Goal: Information Seeking & Learning: Check status

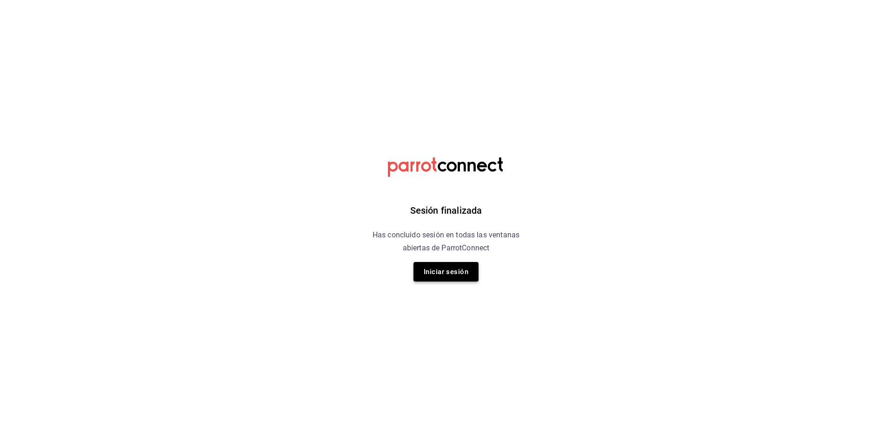
click at [416, 267] on button "Iniciar sesión" at bounding box center [445, 272] width 65 height 20
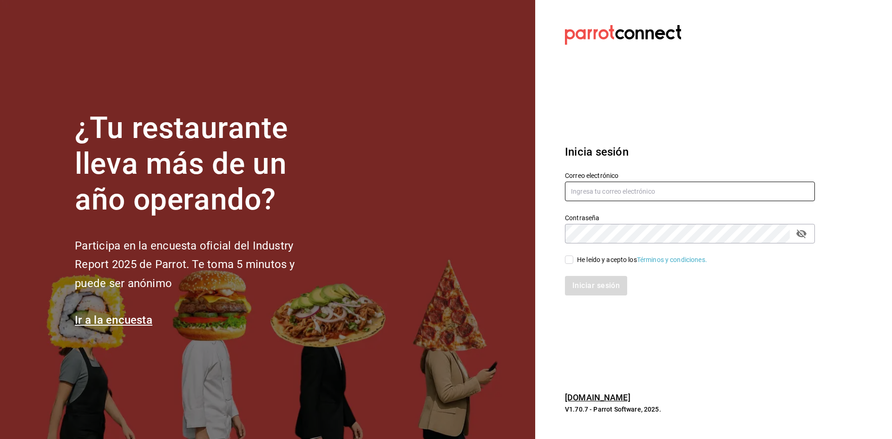
type input "admon.panmalomx@outlook.com"
click at [570, 256] on input "He leído y acepto los Términos y condiciones." at bounding box center [569, 259] width 8 height 8
checkbox input "true"
click at [573, 284] on button "Iniciar sesión" at bounding box center [596, 286] width 63 height 20
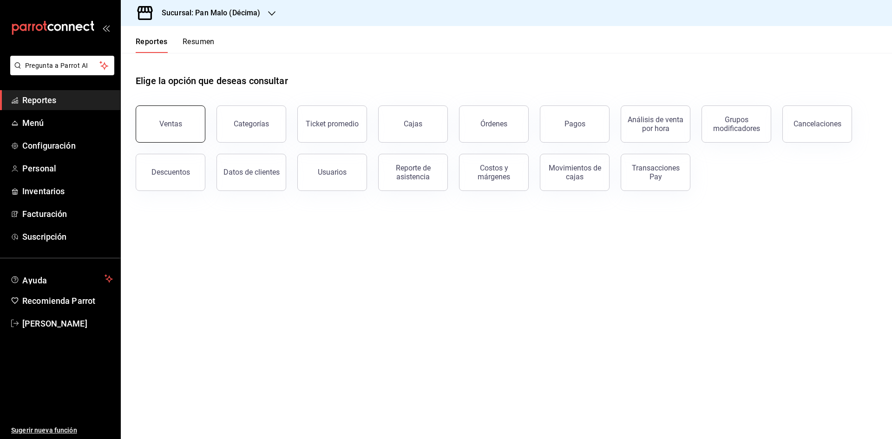
click at [180, 120] on div "Ventas" at bounding box center [170, 123] width 23 height 9
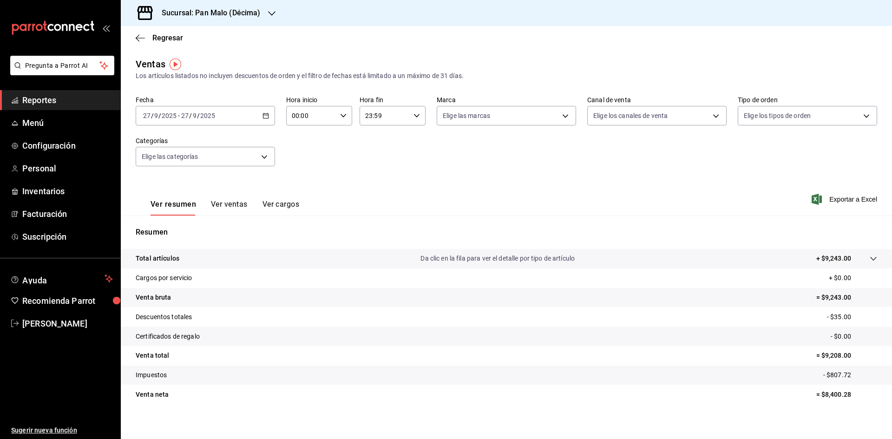
click at [218, 184] on div "Ver resumen Ver ventas Ver cargos Exportar a Excel" at bounding box center [506, 196] width 771 height 38
click at [173, 120] on div "[DATE] [DATE] - [DATE] [DATE]" at bounding box center [205, 116] width 139 height 20
click at [170, 166] on span "Ayer" at bounding box center [180, 165] width 72 height 10
click at [335, 109] on div "00:00 Hora inicio" at bounding box center [319, 116] width 66 height 20
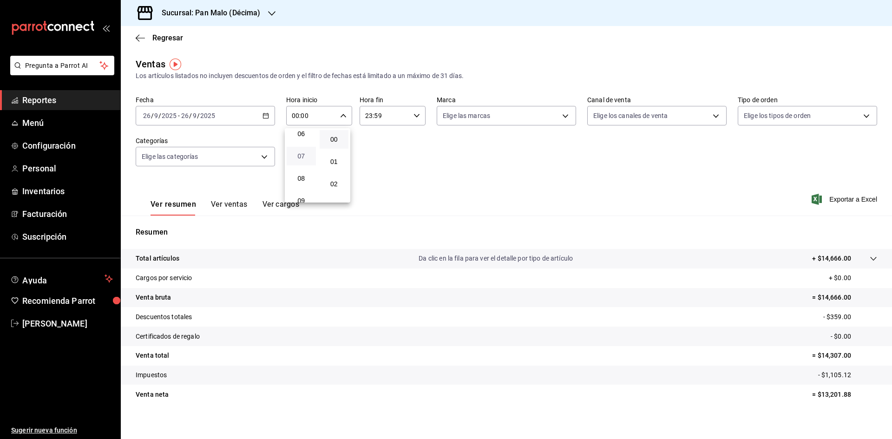
click at [308, 156] on span "07" at bounding box center [301, 155] width 18 height 7
click at [334, 159] on span "05" at bounding box center [334, 157] width 18 height 7
type input "07:05"
click at [385, 112] on div at bounding box center [446, 219] width 892 height 439
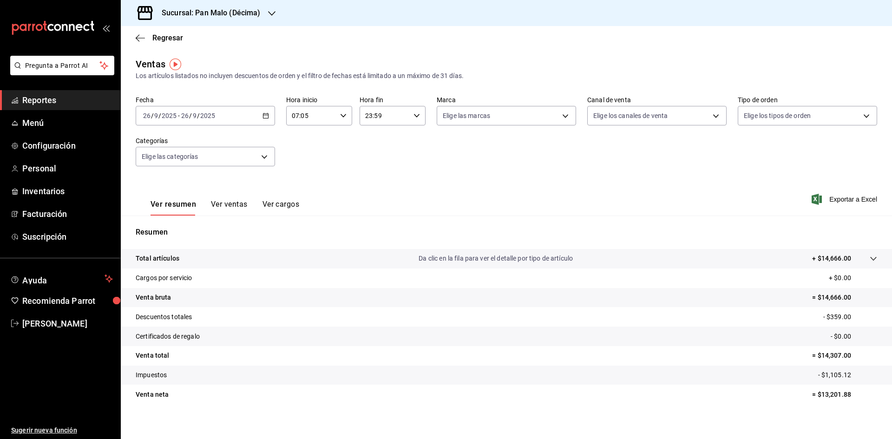
click at [388, 118] on input "23:59" at bounding box center [385, 115] width 50 height 19
click at [372, 133] on span "14" at bounding box center [374, 129] width 18 height 7
click at [403, 163] on span "01" at bounding box center [407, 161] width 18 height 7
type input "14:01"
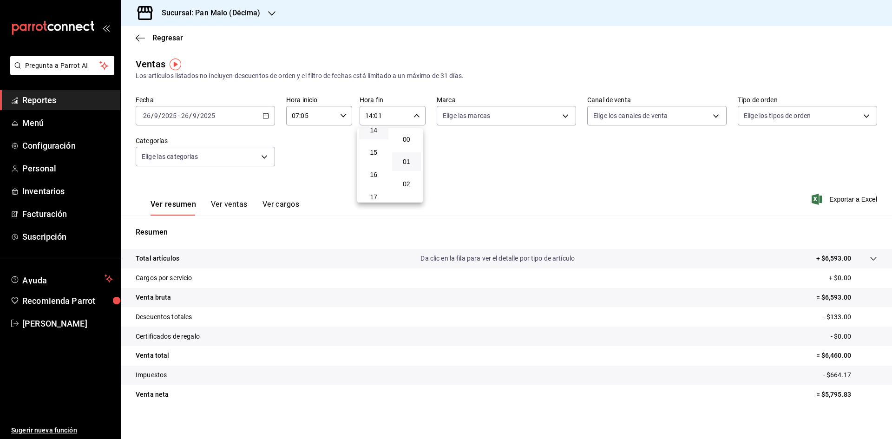
click at [525, 156] on div at bounding box center [446, 219] width 892 height 439
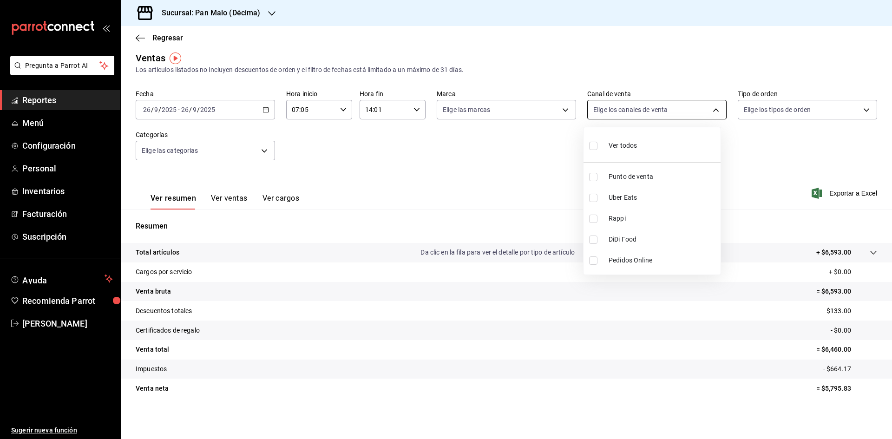
click at [688, 115] on body "Pregunta a Parrot AI Reportes Menú Configuración Personal Inventarios Facturaci…" at bounding box center [446, 219] width 892 height 439
click at [756, 113] on div at bounding box center [446, 219] width 892 height 439
click at [756, 113] on body "Pregunta a Parrot AI Reportes Menú Configuración Personal Inventarios Facturaci…" at bounding box center [446, 219] width 892 height 439
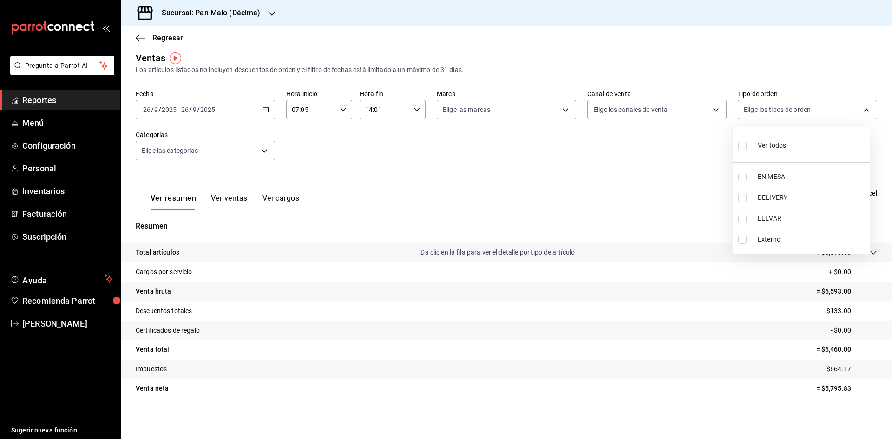
click at [211, 162] on div at bounding box center [446, 219] width 892 height 439
click at [212, 150] on div "Ver todos EN MESA DELIVERY LLEVAR Externo" at bounding box center [446, 219] width 892 height 439
click at [213, 148] on body "Pregunta a Parrot AI Reportes Menú Configuración Personal Inventarios Facturaci…" at bounding box center [446, 219] width 892 height 439
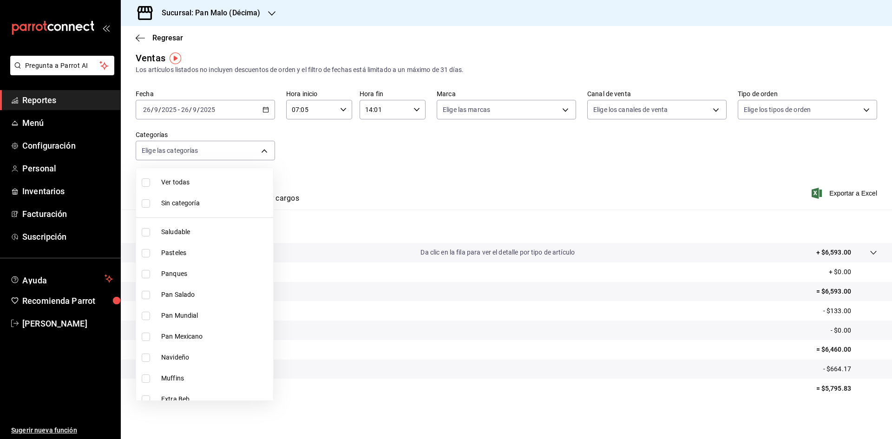
click at [500, 112] on div at bounding box center [446, 219] width 892 height 439
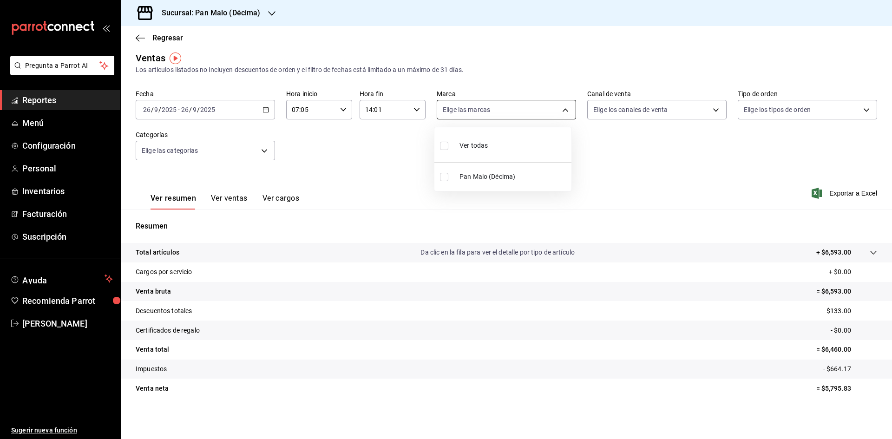
click at [497, 110] on body "Pregunta a Parrot AI Reportes Menú Configuración Personal Inventarios Facturaci…" at bounding box center [446, 219] width 892 height 439
click at [136, 33] on div at bounding box center [446, 219] width 892 height 439
click at [143, 35] on icon "button" at bounding box center [140, 38] width 9 height 8
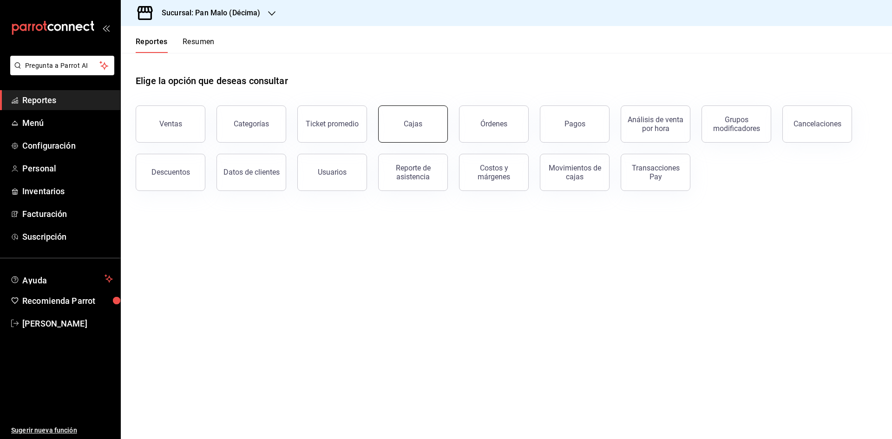
click at [402, 135] on link "Cajas" at bounding box center [413, 123] width 70 height 37
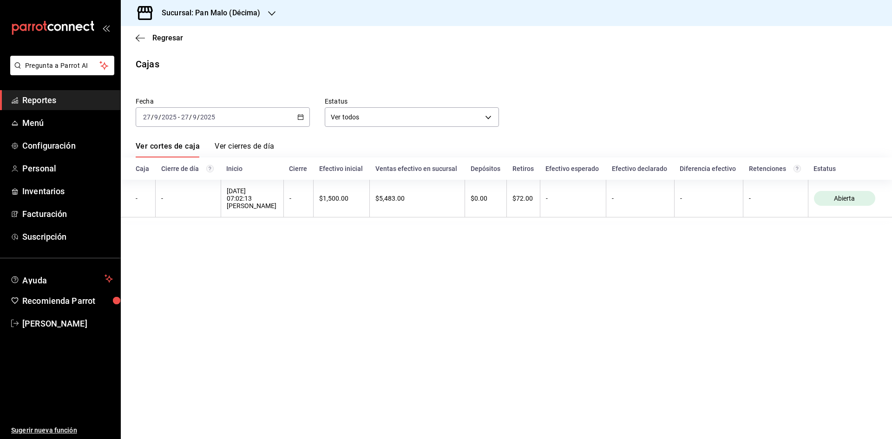
click at [294, 112] on div "[DATE] [DATE] - [DATE] [DATE]" at bounding box center [223, 117] width 174 height 20
click at [186, 166] on span "Ayer" at bounding box center [180, 166] width 72 height 10
